Goal: Task Accomplishment & Management: Manage account settings

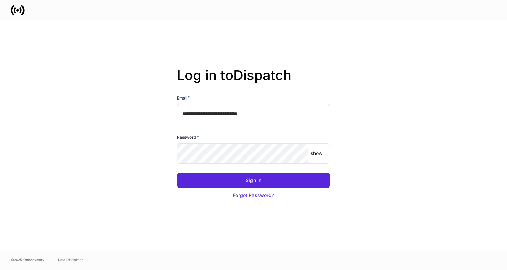
click at [256, 165] on div "Sign In Forgot Password?" at bounding box center [250, 184] width 159 height 38
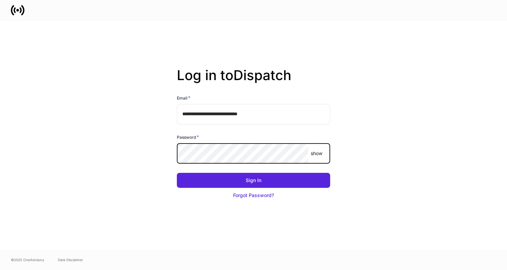
click at [177, 173] on button "Sign In" at bounding box center [253, 180] width 153 height 15
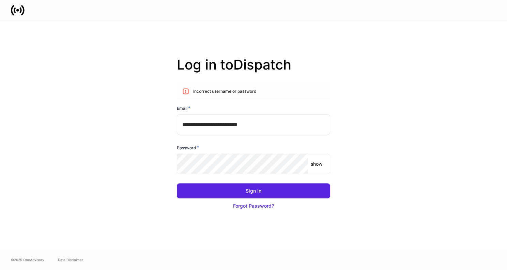
click at [328, 162] on div "show ​" at bounding box center [253, 164] width 153 height 20
click at [324, 162] on div "show ​" at bounding box center [253, 164] width 153 height 20
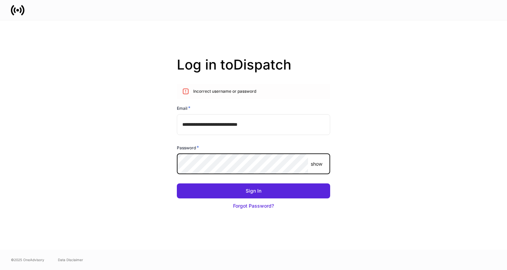
click at [313, 164] on p "show" at bounding box center [317, 164] width 12 height 7
click at [177, 183] on button "Sign In" at bounding box center [253, 190] width 153 height 15
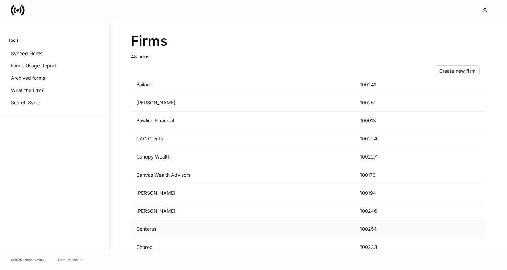
scroll to position [142, 0]
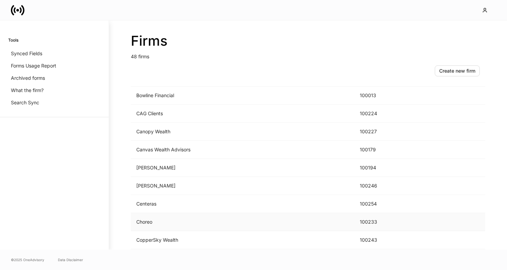
click at [162, 219] on td "Choreo" at bounding box center [243, 222] width 224 height 18
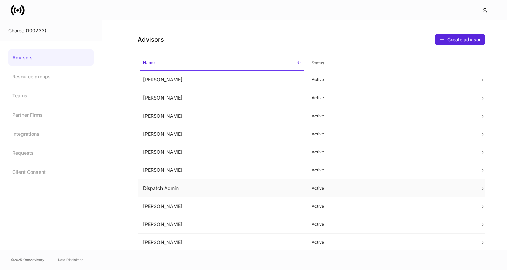
click at [207, 188] on td "Dispatch Admin" at bounding box center [222, 188] width 169 height 18
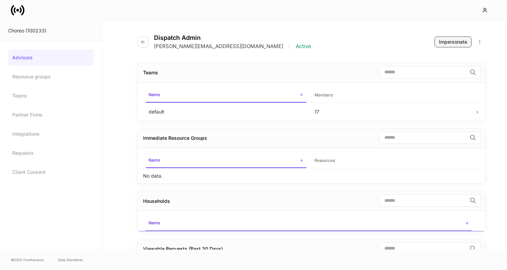
click at [451, 42] on div "Impersonate" at bounding box center [453, 42] width 28 height 7
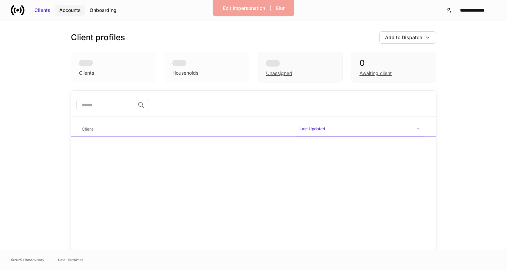
click at [69, 13] on button "Accounts" at bounding box center [70, 10] width 30 height 11
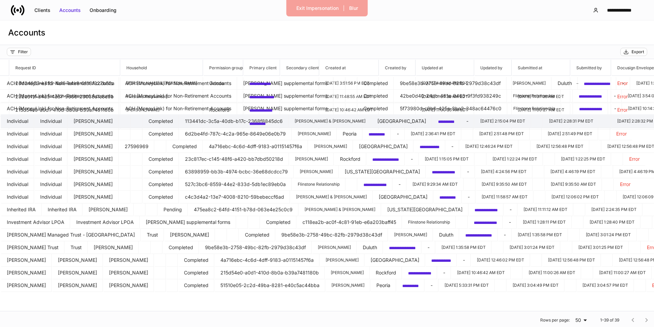
scroll to position [0, 266]
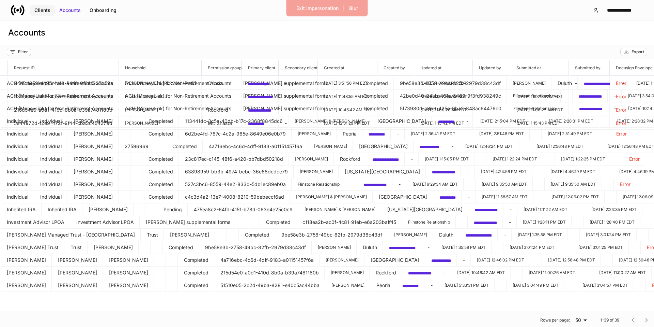
click at [48, 13] on div "Clients" at bounding box center [42, 10] width 16 height 7
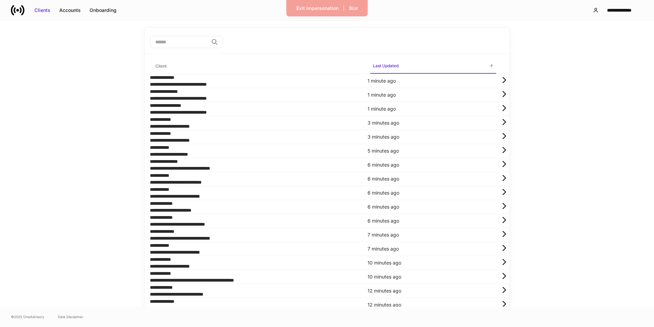
scroll to position [64, 0]
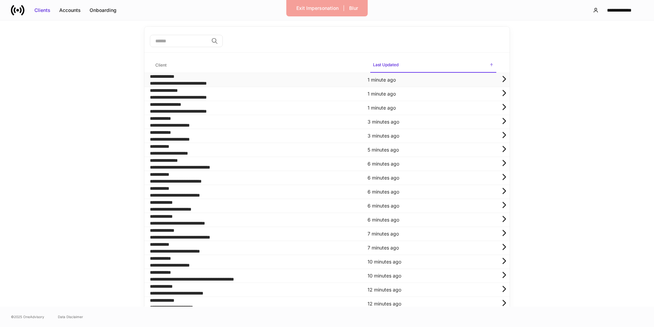
click at [233, 80] on div "**********" at bounding box center [253, 76] width 207 height 7
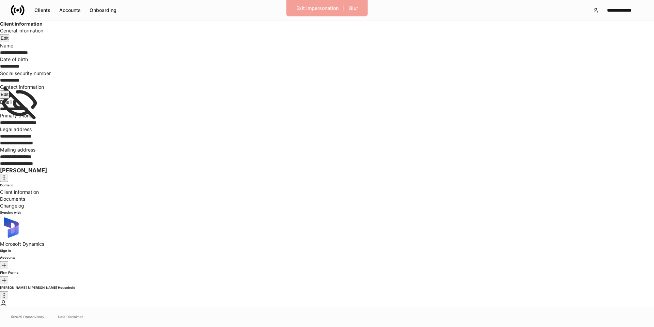
click at [40, 202] on div "Changelog" at bounding box center [327, 205] width 654 height 7
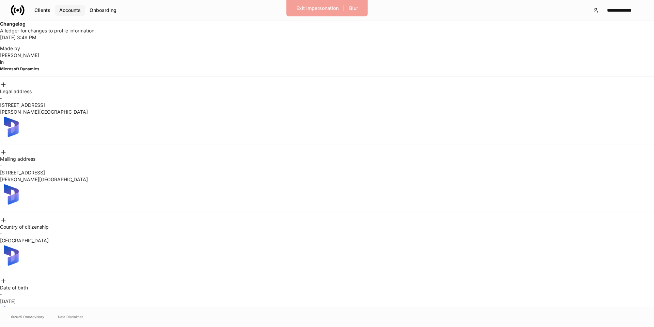
click at [69, 11] on div "Accounts" at bounding box center [69, 10] width 21 height 7
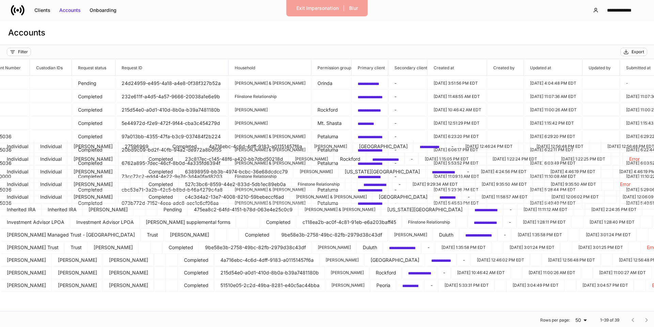
scroll to position [76, 237]
